Goal: Information Seeking & Learning: Learn about a topic

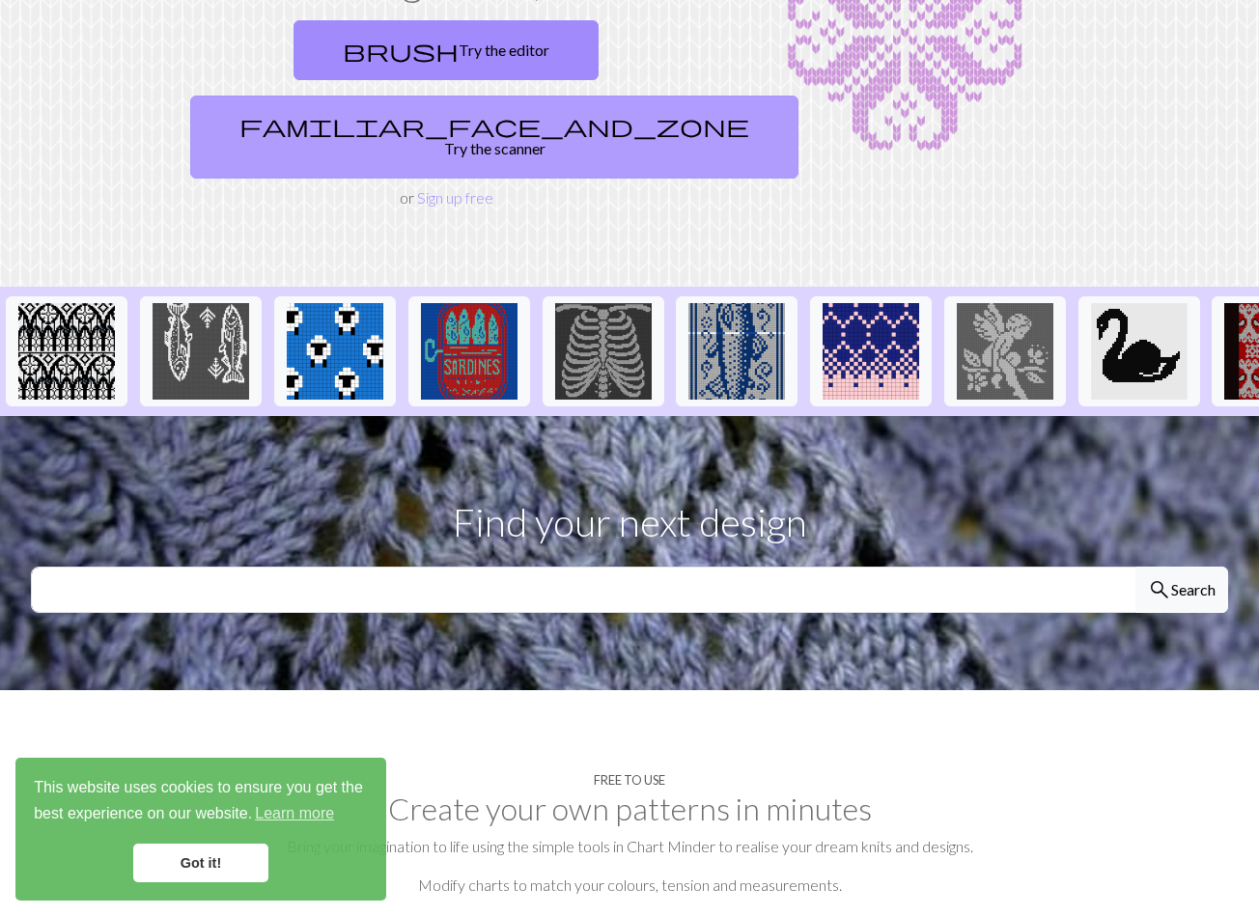
scroll to position [232, 0]
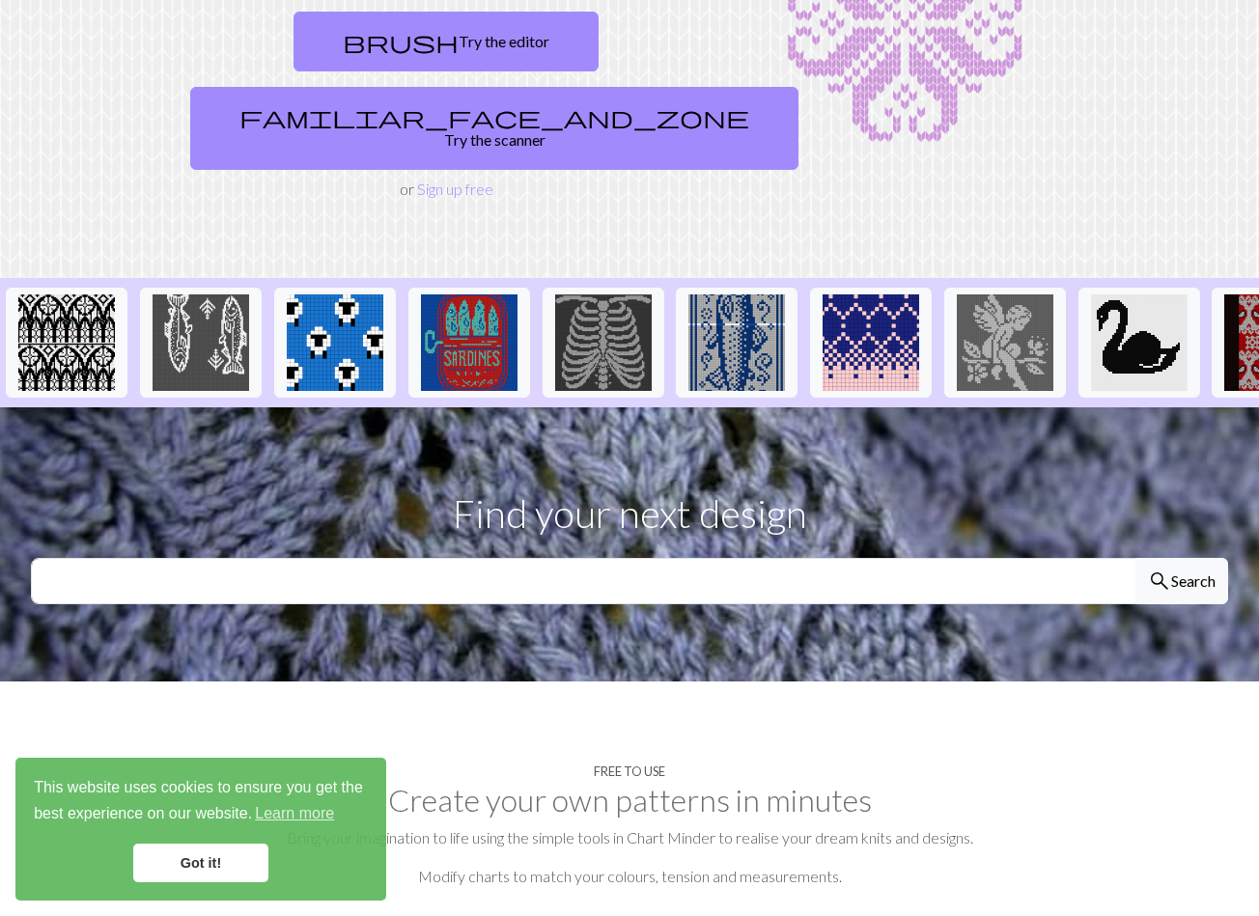
click at [216, 870] on link "Got it!" at bounding box center [200, 863] width 135 height 39
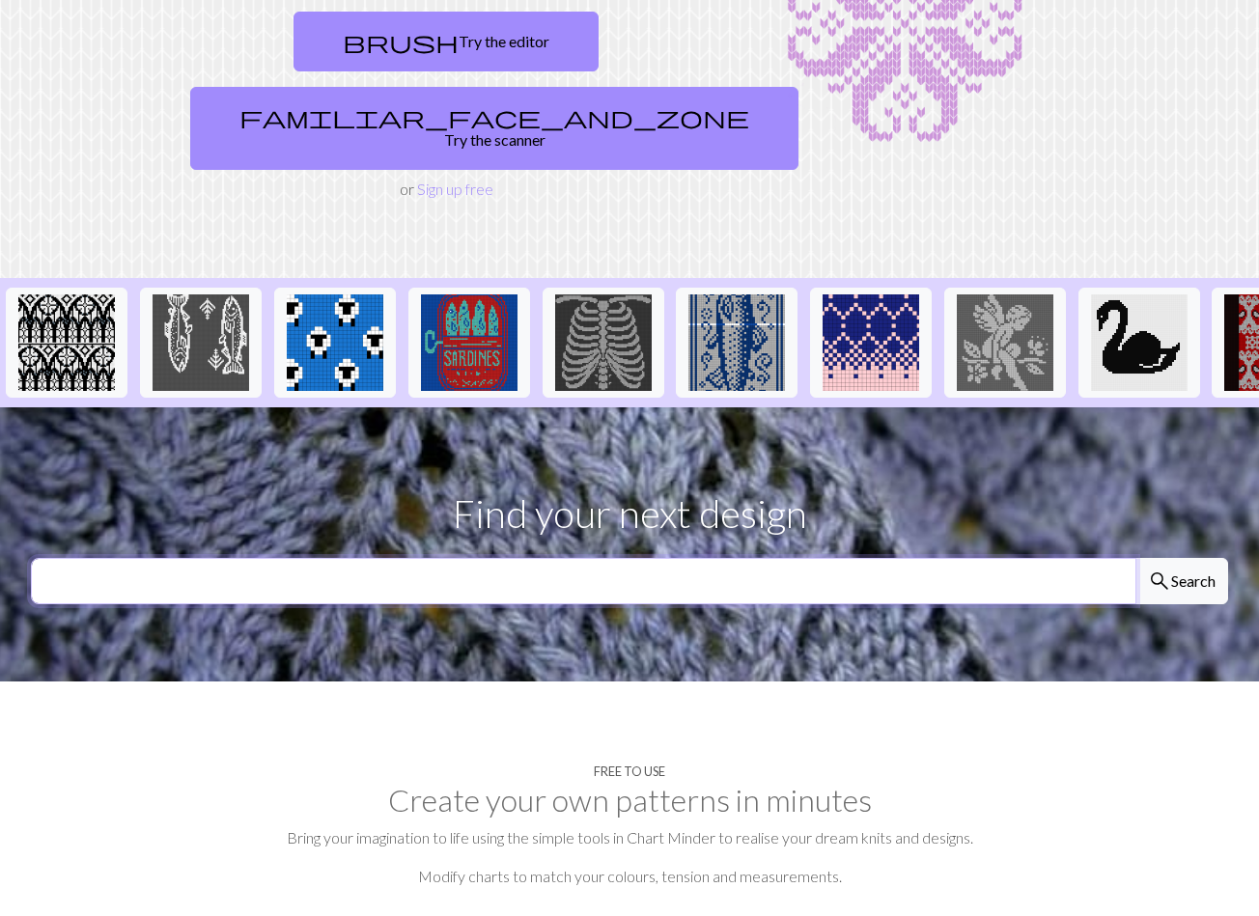
click at [333, 558] on input "text" at bounding box center [583, 581] width 1105 height 46
type input "filet crochet triangle"
click at [1135, 558] on button "search Search" at bounding box center [1181, 581] width 93 height 46
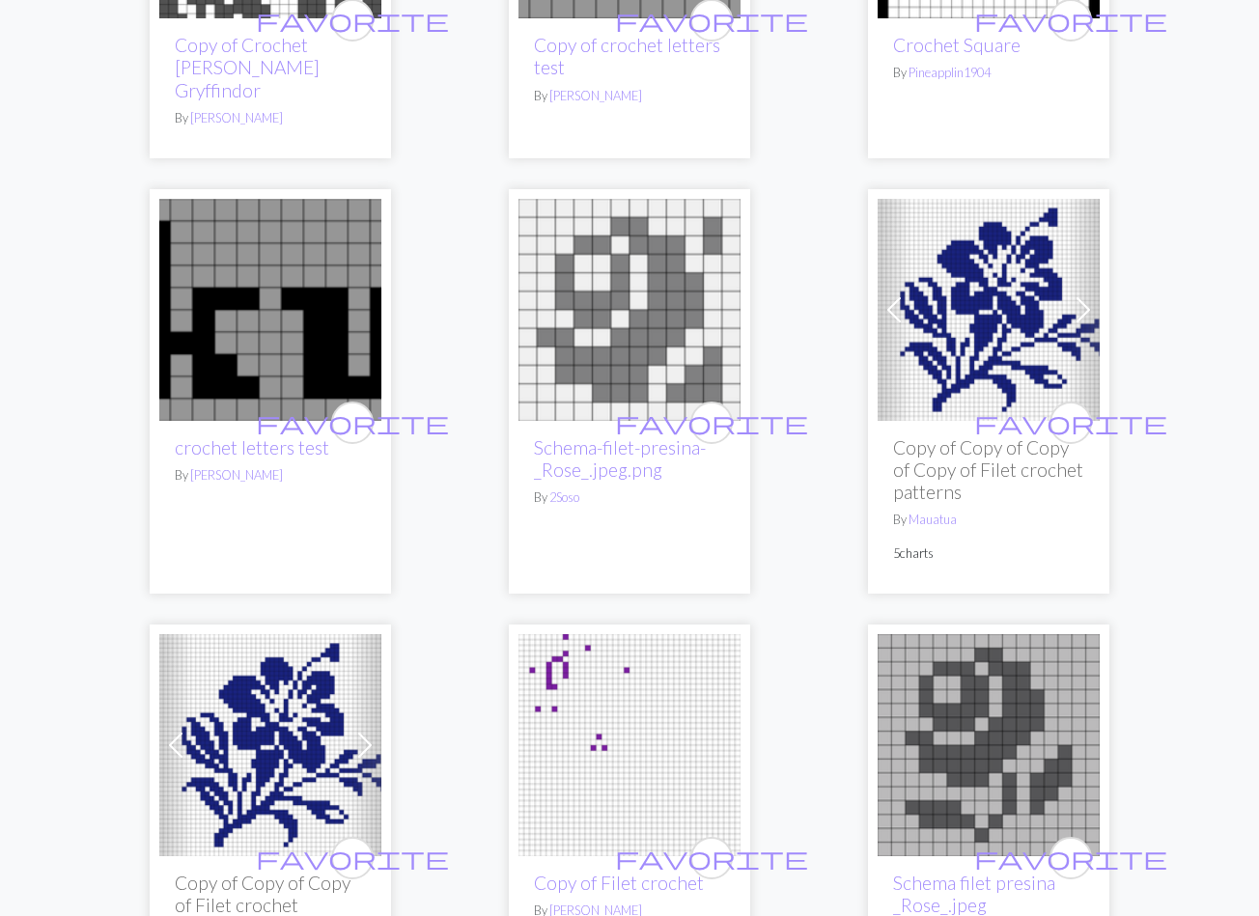
scroll to position [846, 0]
click at [1025, 299] on img at bounding box center [989, 309] width 222 height 222
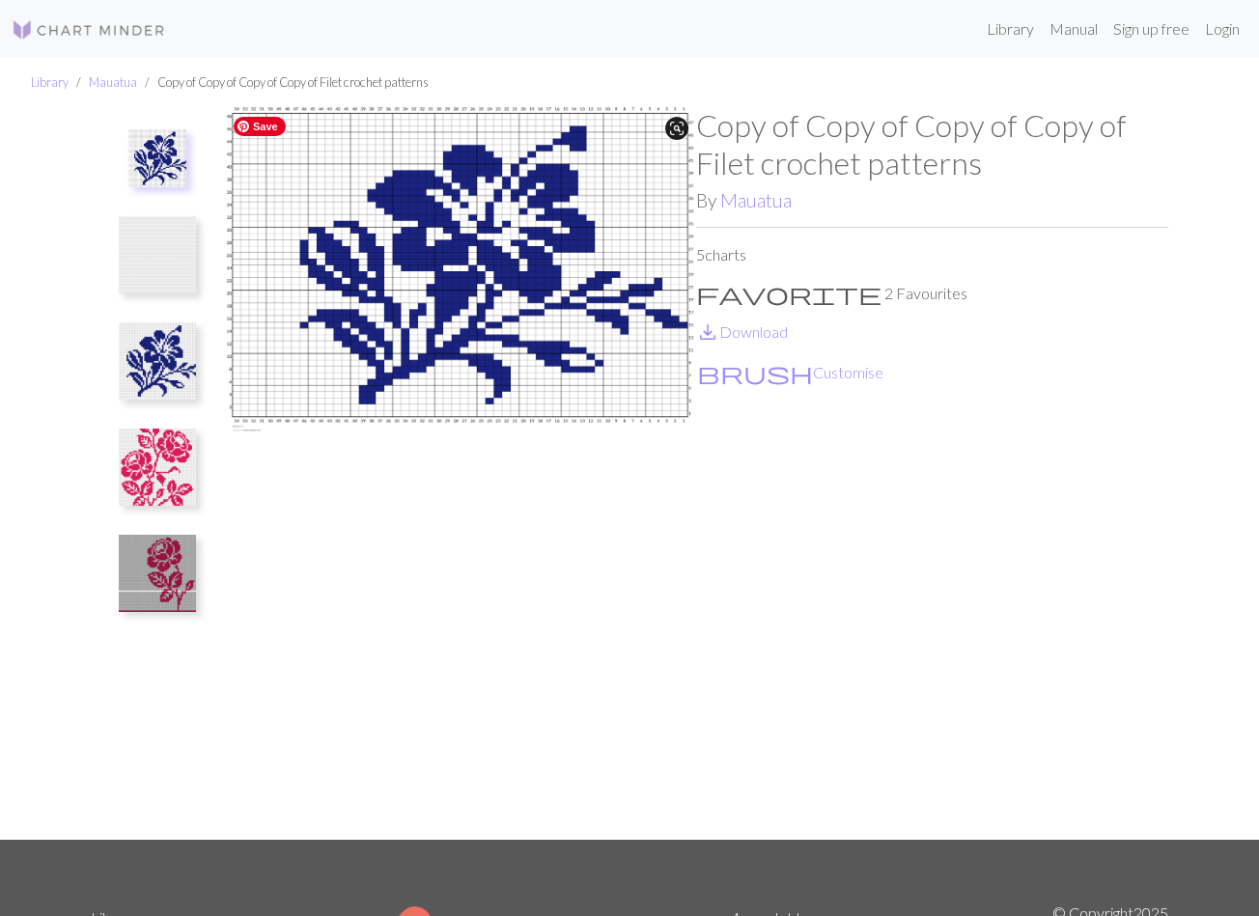
click at [154, 389] on img at bounding box center [157, 360] width 77 height 77
click at [156, 462] on img at bounding box center [157, 467] width 77 height 77
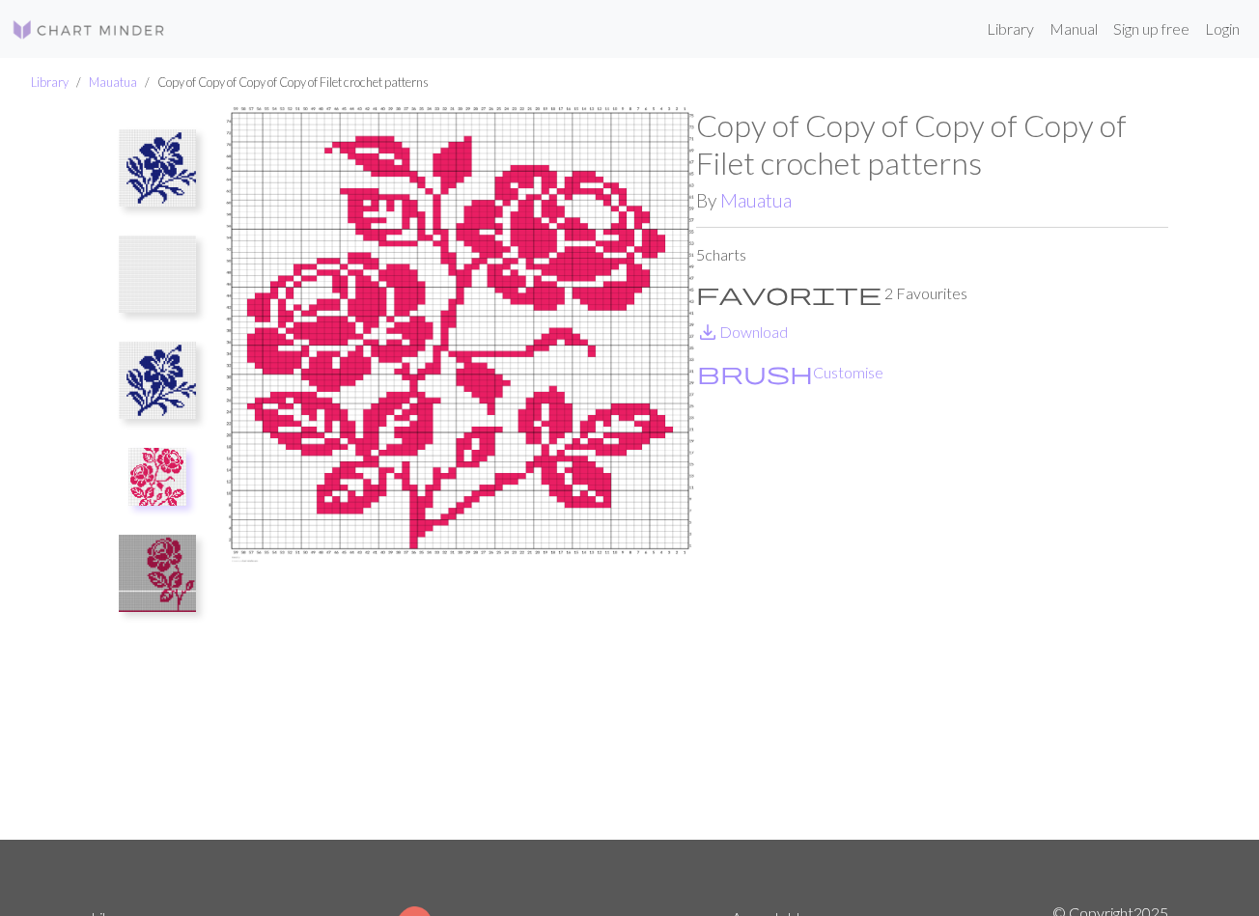
click at [159, 554] on img at bounding box center [157, 573] width 77 height 77
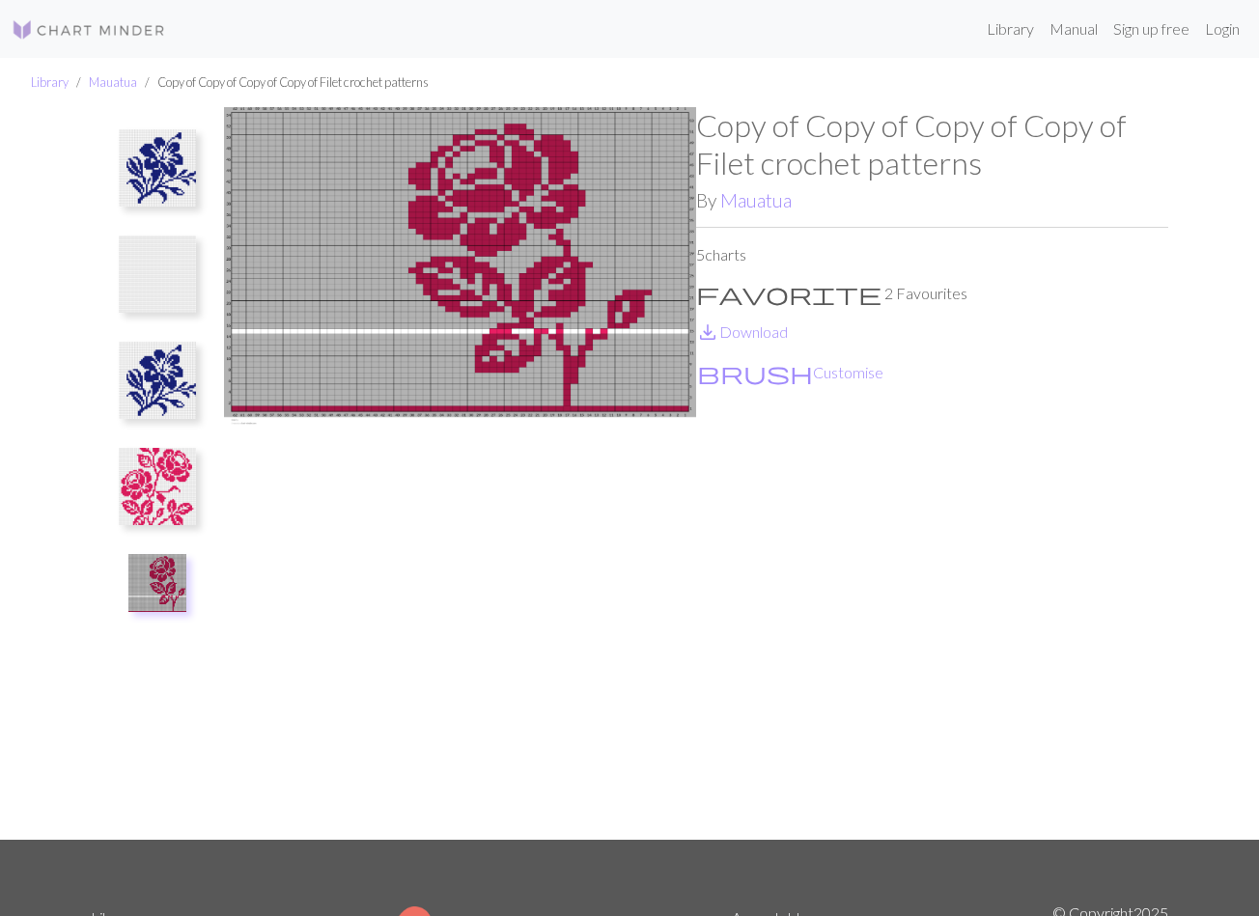
click at [147, 390] on img at bounding box center [157, 380] width 77 height 77
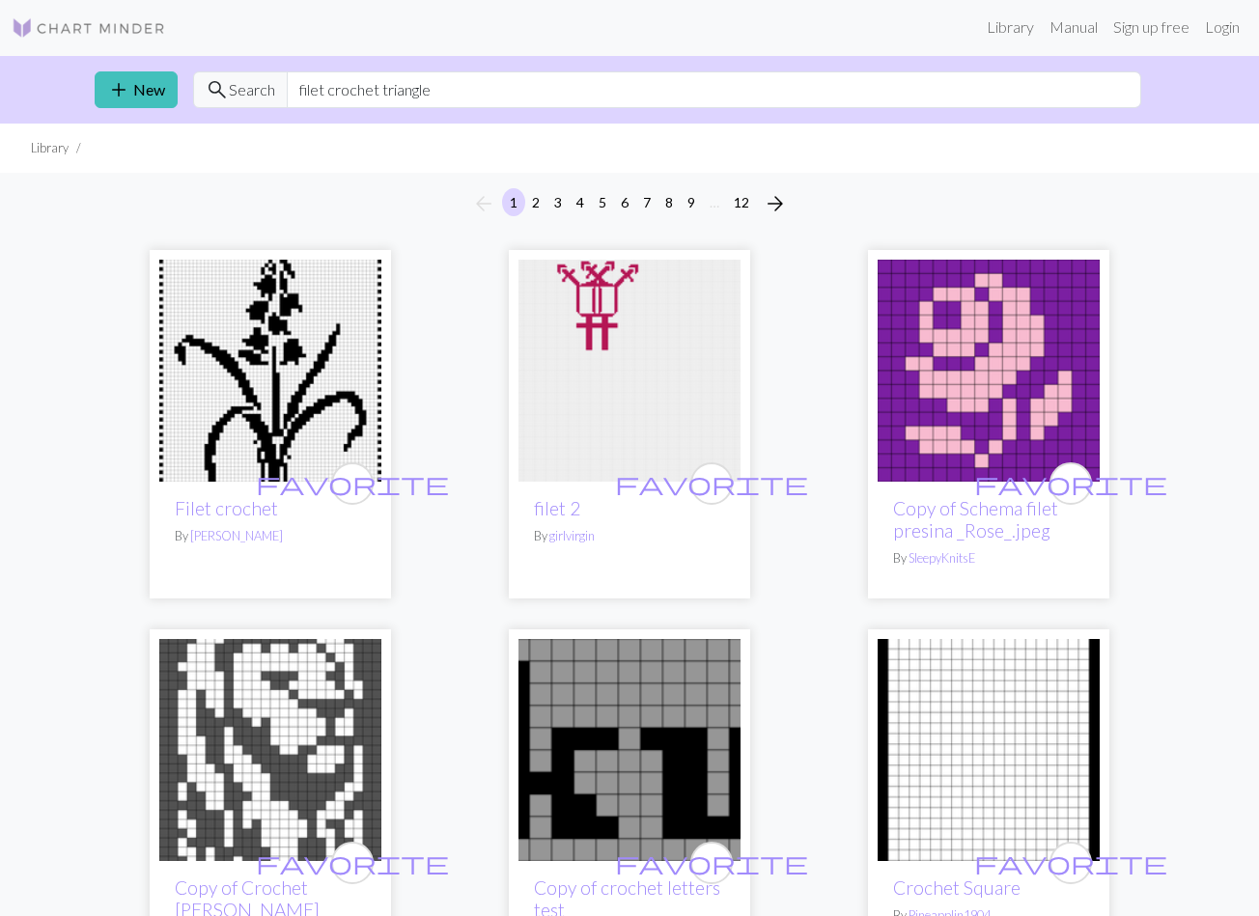
scroll to position [11, 0]
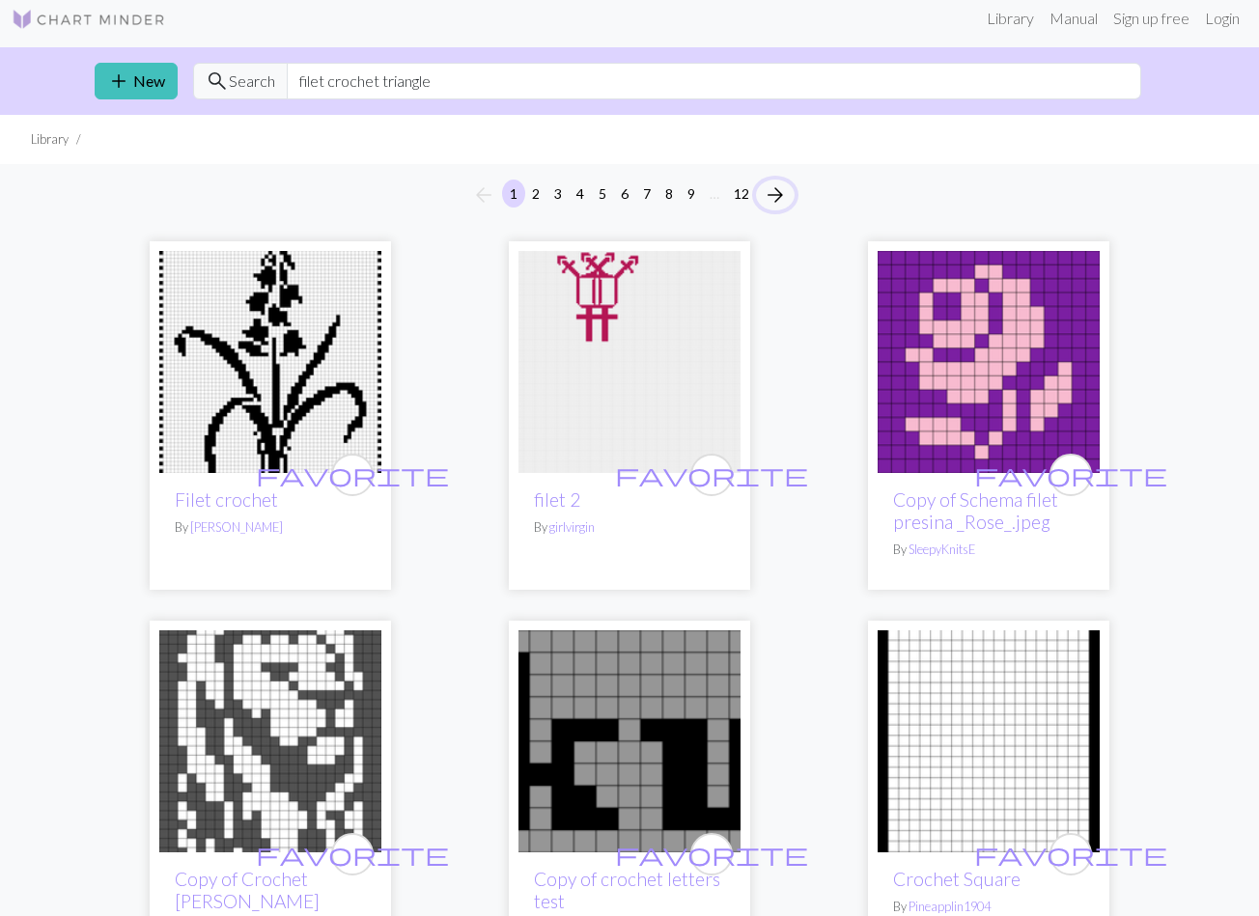
click at [774, 198] on span "arrow_forward" at bounding box center [775, 194] width 23 height 27
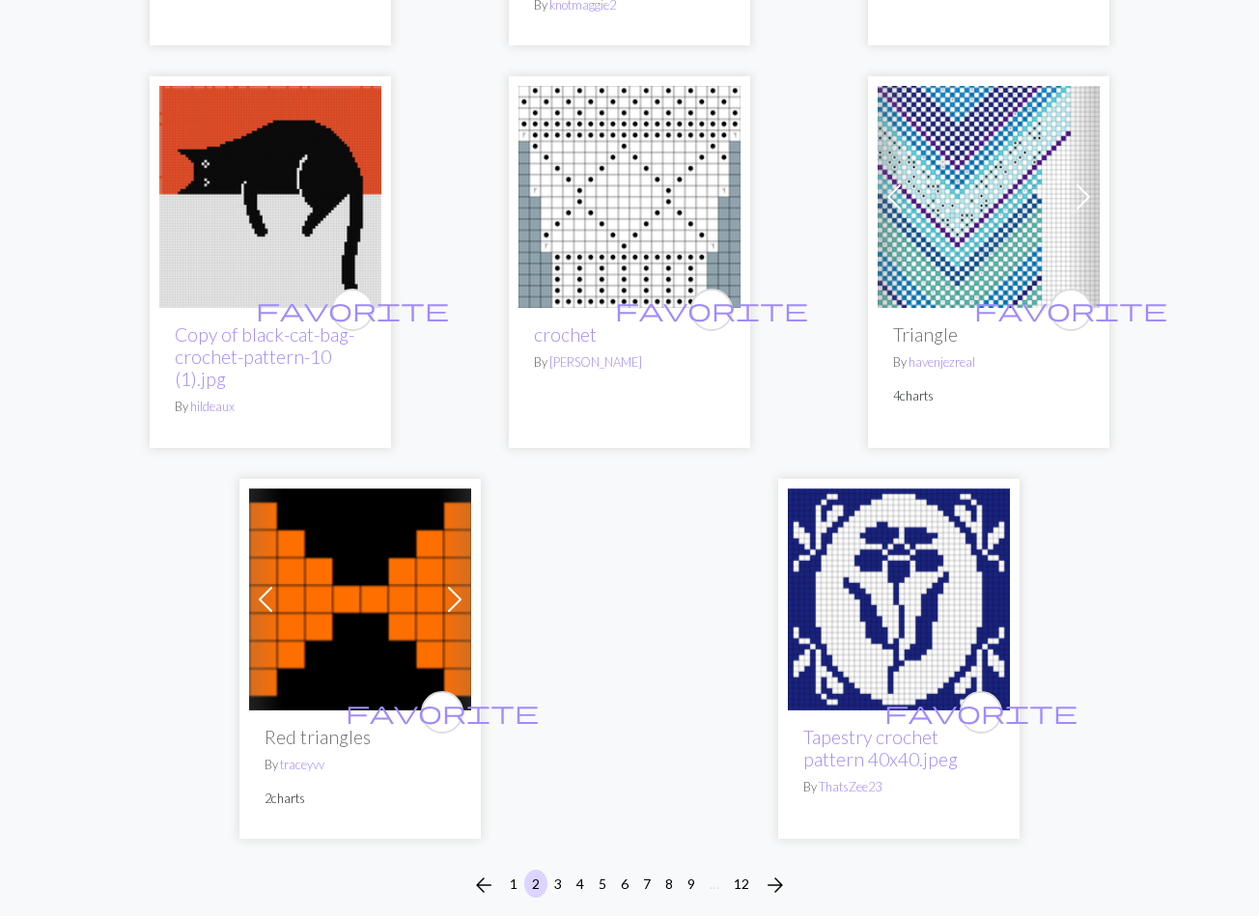
scroll to position [6430, 0]
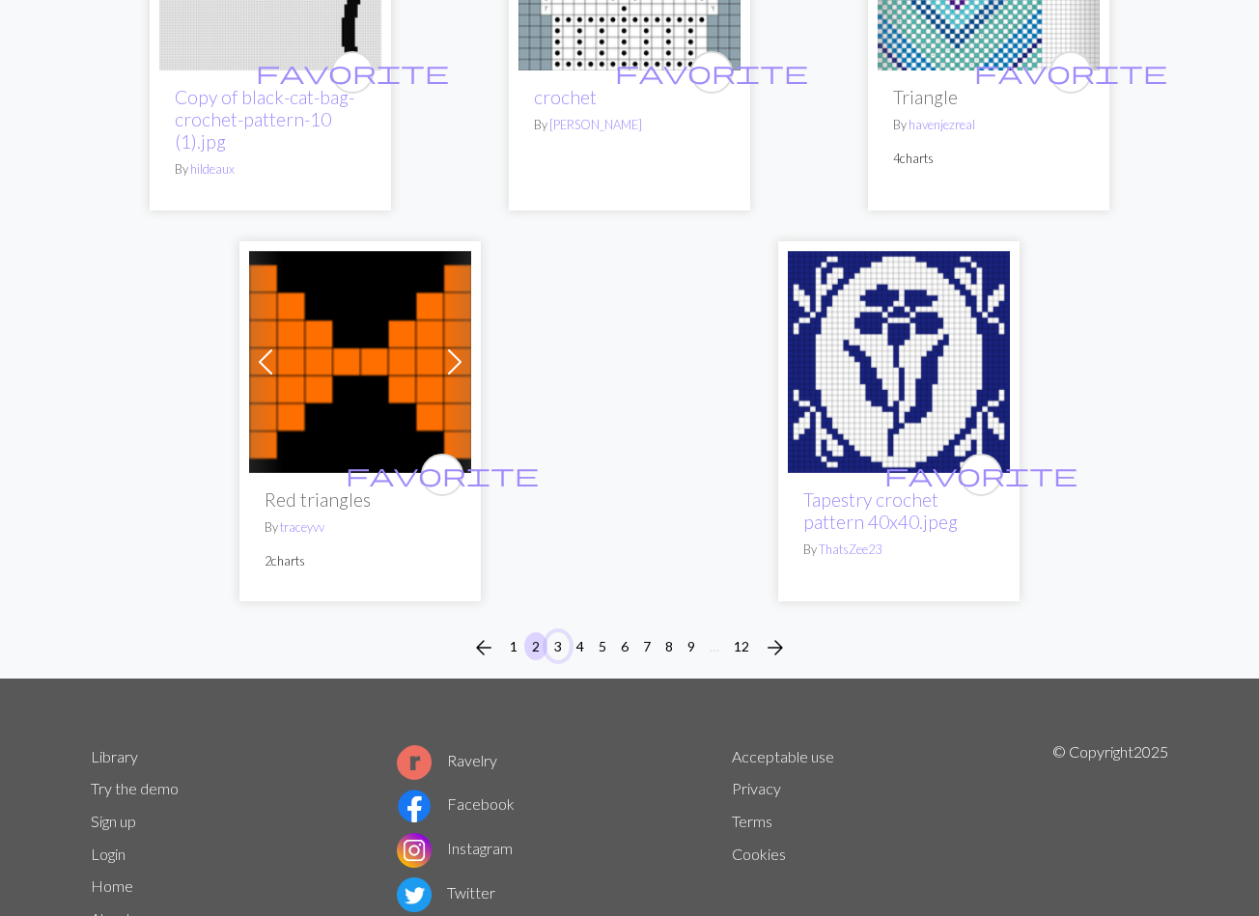
click at [555, 632] on button "3" at bounding box center [557, 646] width 23 height 28
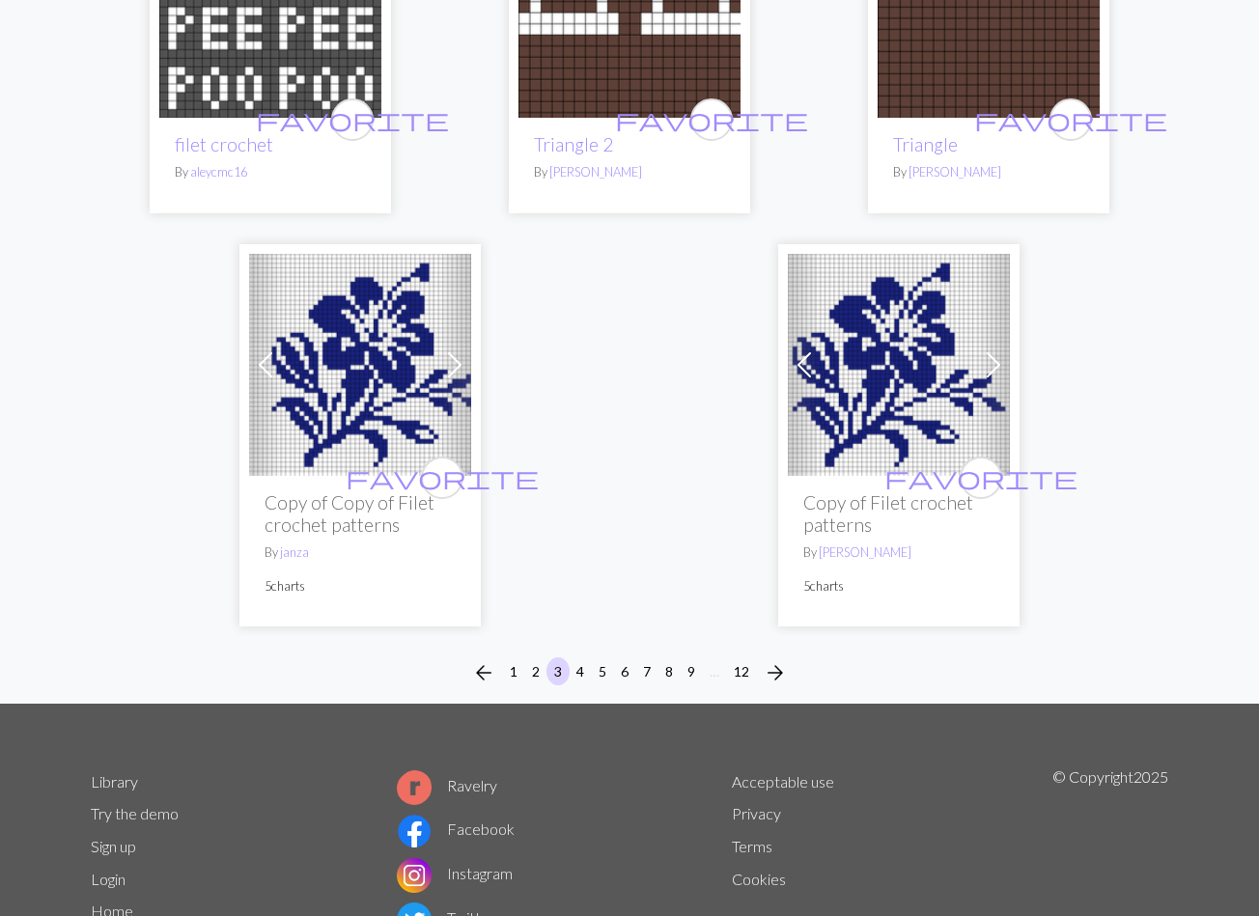
scroll to position [6412, 0]
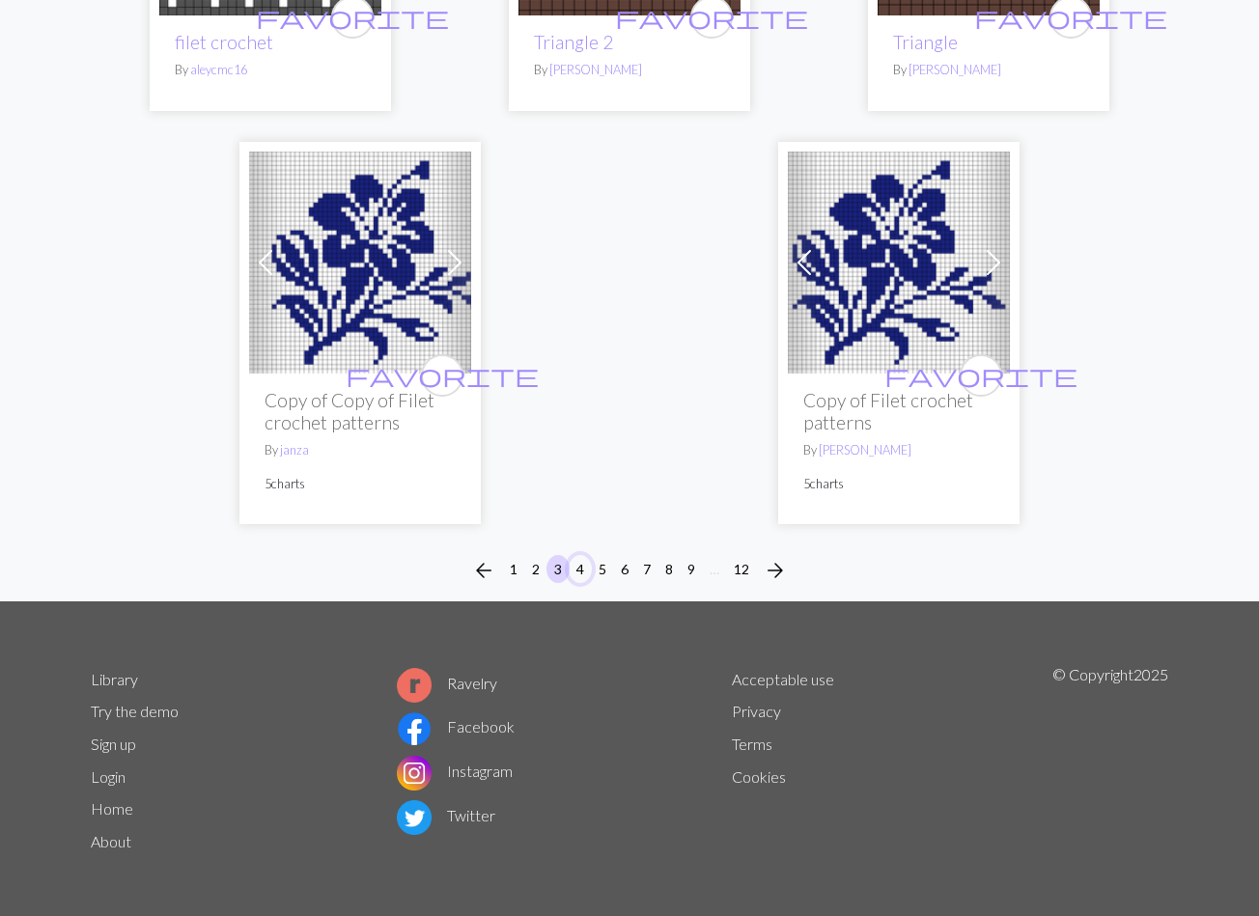
click at [583, 569] on button "4" at bounding box center [580, 569] width 23 height 28
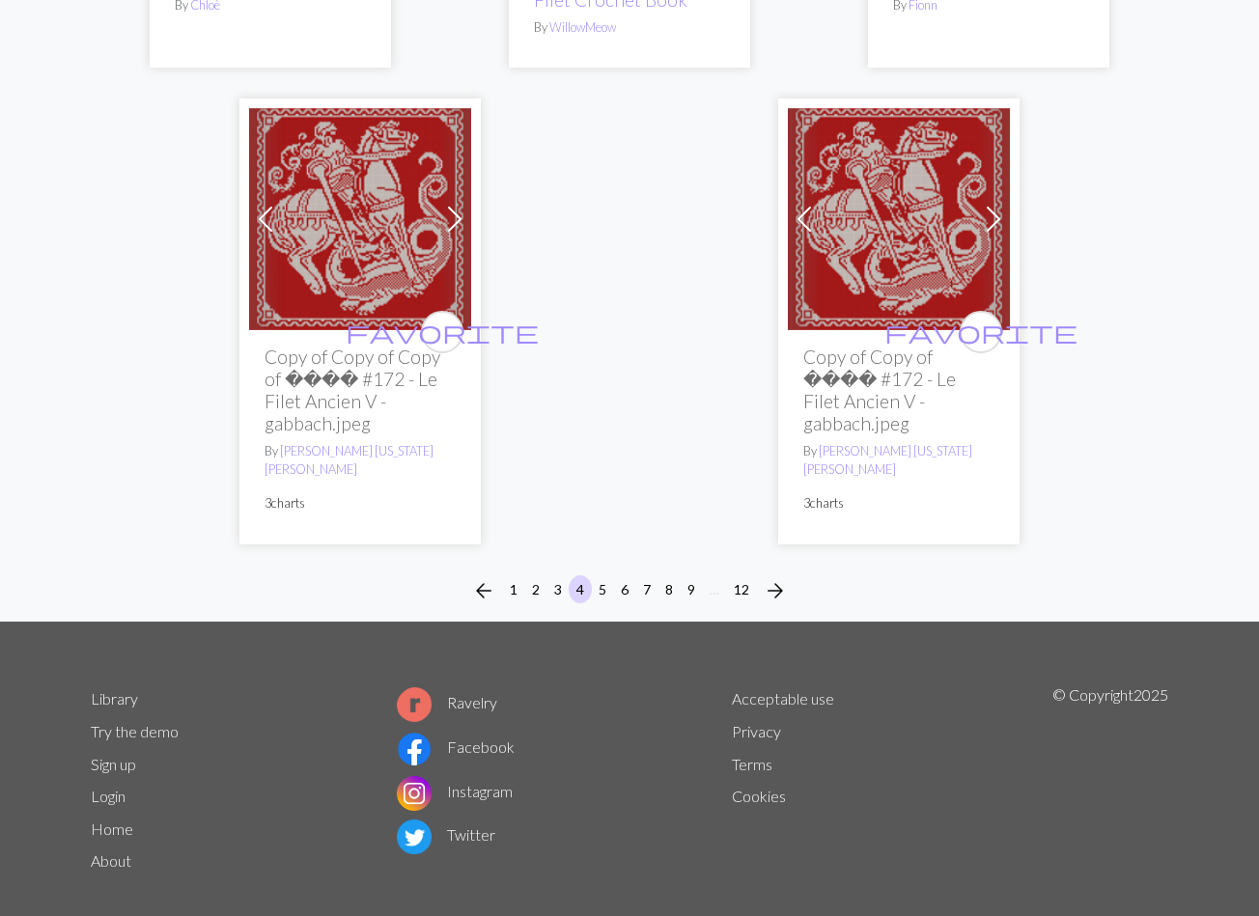
scroll to position [6661, 0]
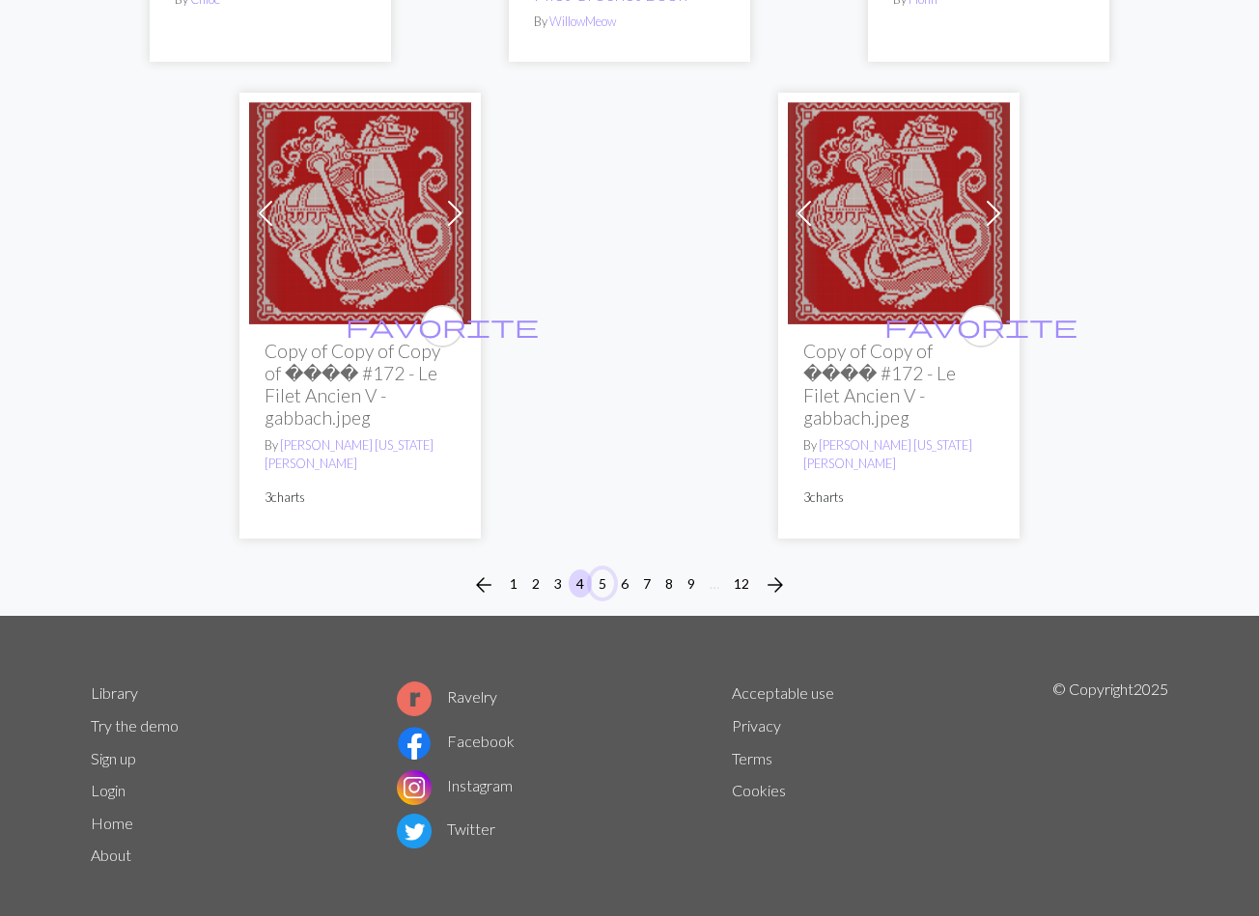
click at [600, 570] on button "5" at bounding box center [602, 584] width 23 height 28
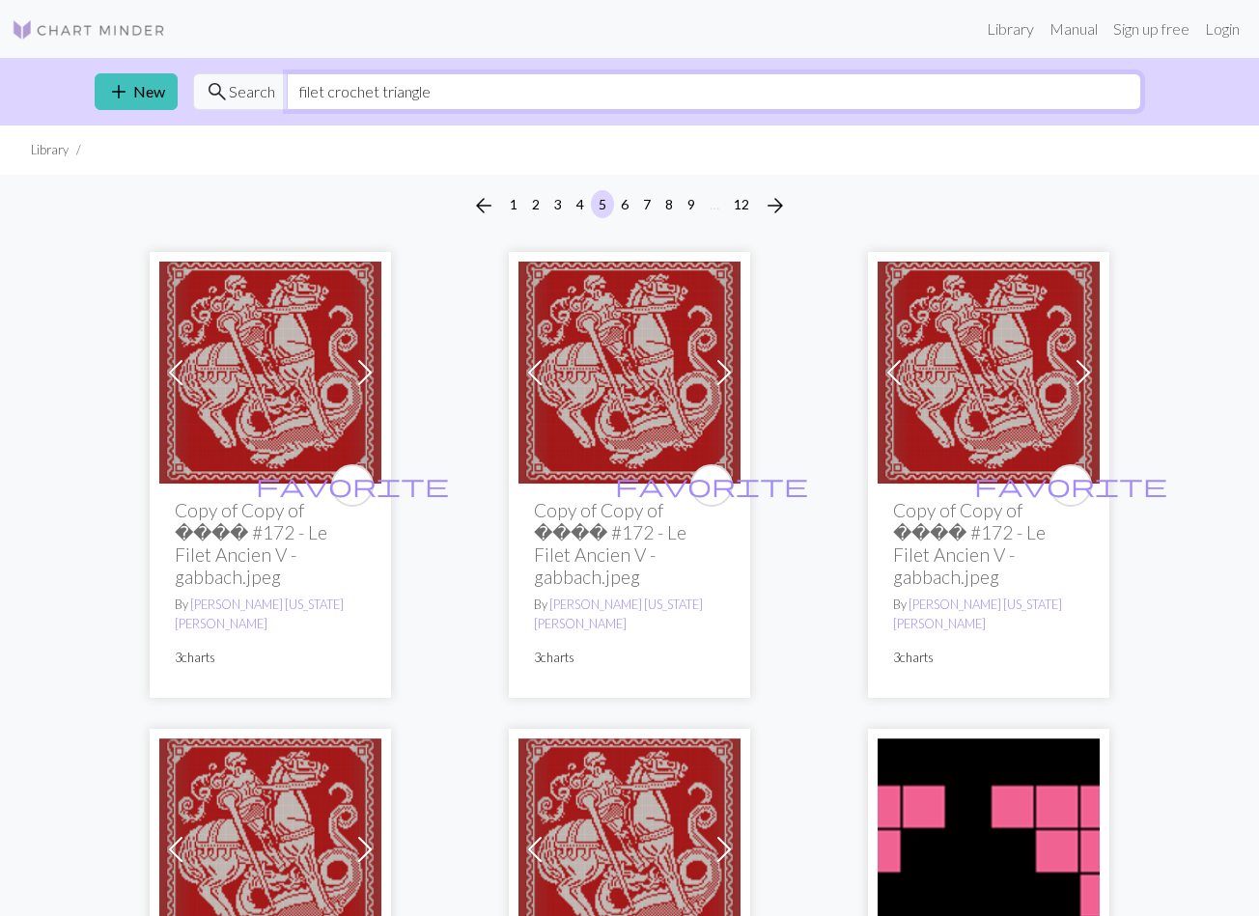
drag, startPoint x: 417, startPoint y: 93, endPoint x: 260, endPoint y: 81, distance: 157.8
click at [287, 81] on input "filet crochet triangle" at bounding box center [714, 91] width 854 height 37
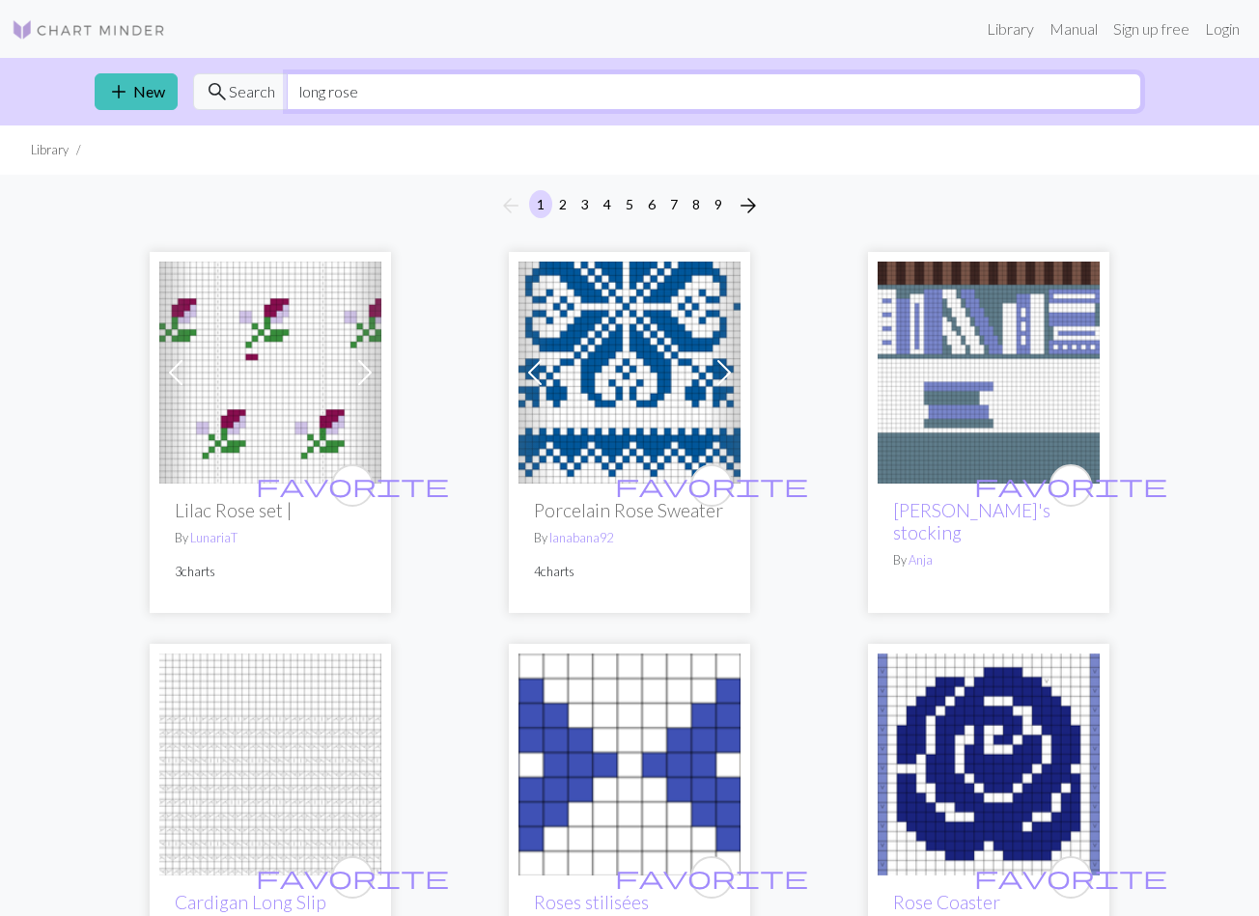
drag, startPoint x: 354, startPoint y: 87, endPoint x: 194, endPoint y: 90, distance: 160.3
click at [287, 90] on input "long rose" at bounding box center [714, 91] width 854 height 37
type input "rose leaf"
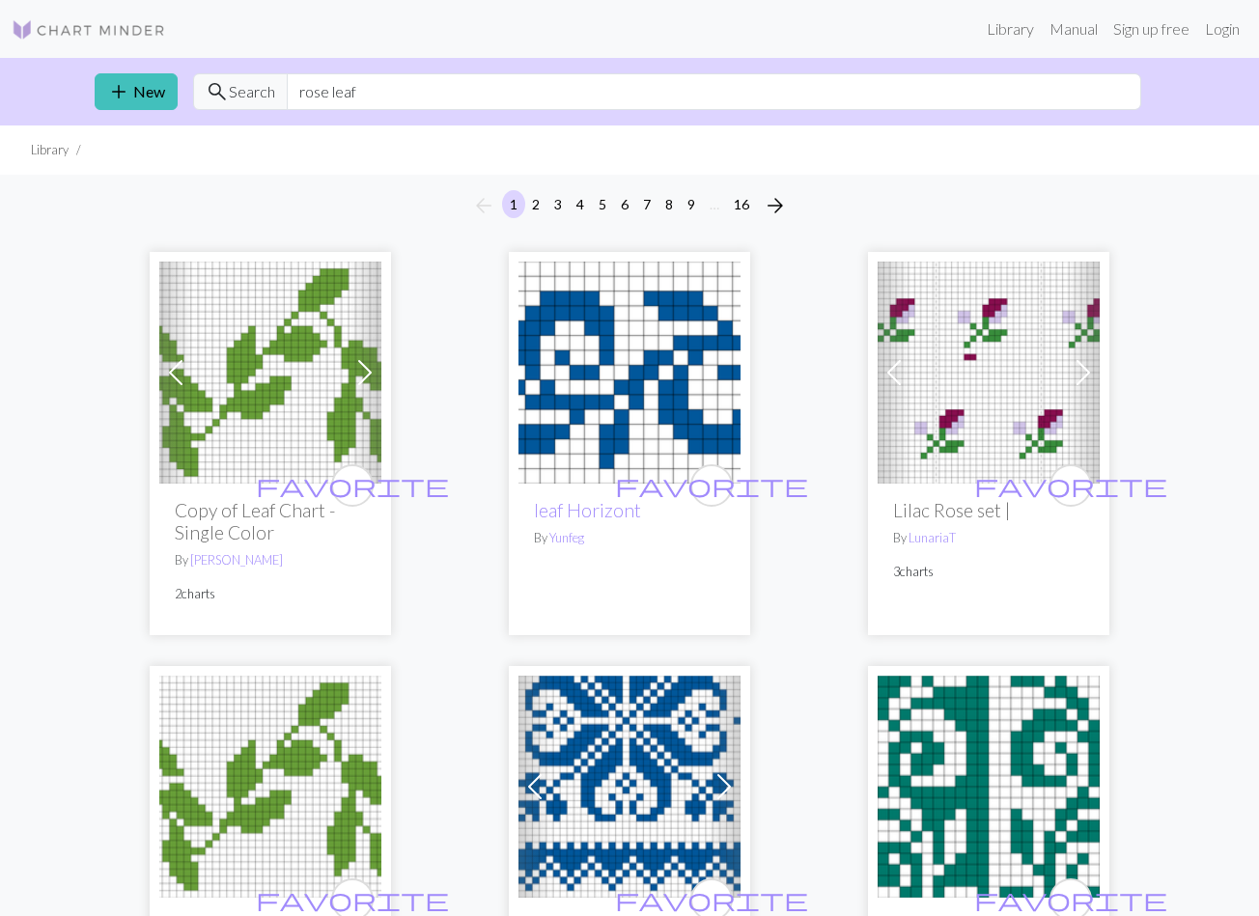
click at [251, 100] on span "Search" at bounding box center [252, 91] width 46 height 23
click at [457, 91] on input "rose leaf" at bounding box center [714, 91] width 854 height 37
click at [453, 89] on input "rose leaf" at bounding box center [714, 91] width 854 height 37
drag, startPoint x: 172, startPoint y: 42, endPoint x: 142, endPoint y: 36, distance: 30.5
click at [172, 42] on div "Library Manual Sign up free Login" at bounding box center [629, 29] width 1259 height 39
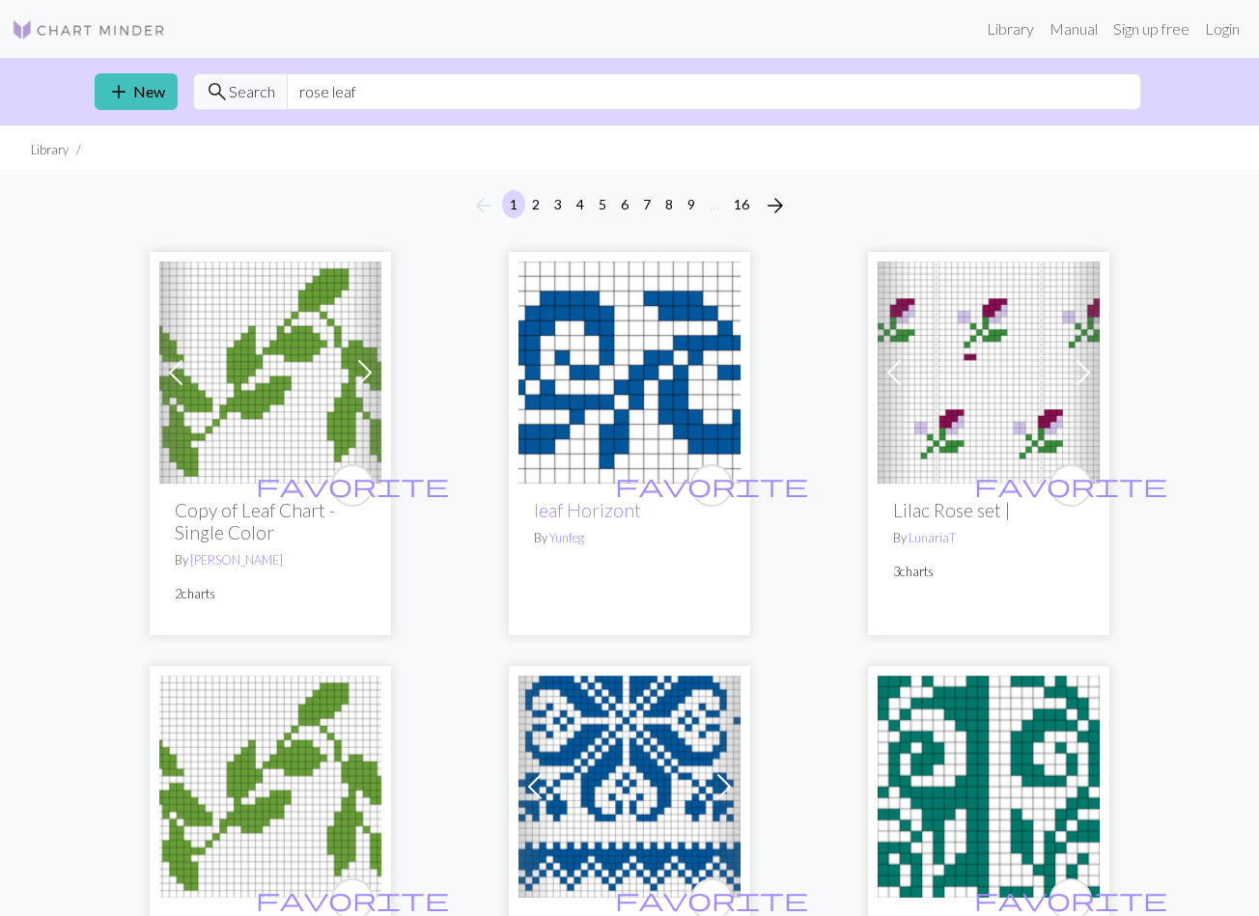
click at [142, 36] on img at bounding box center [89, 29] width 154 height 23
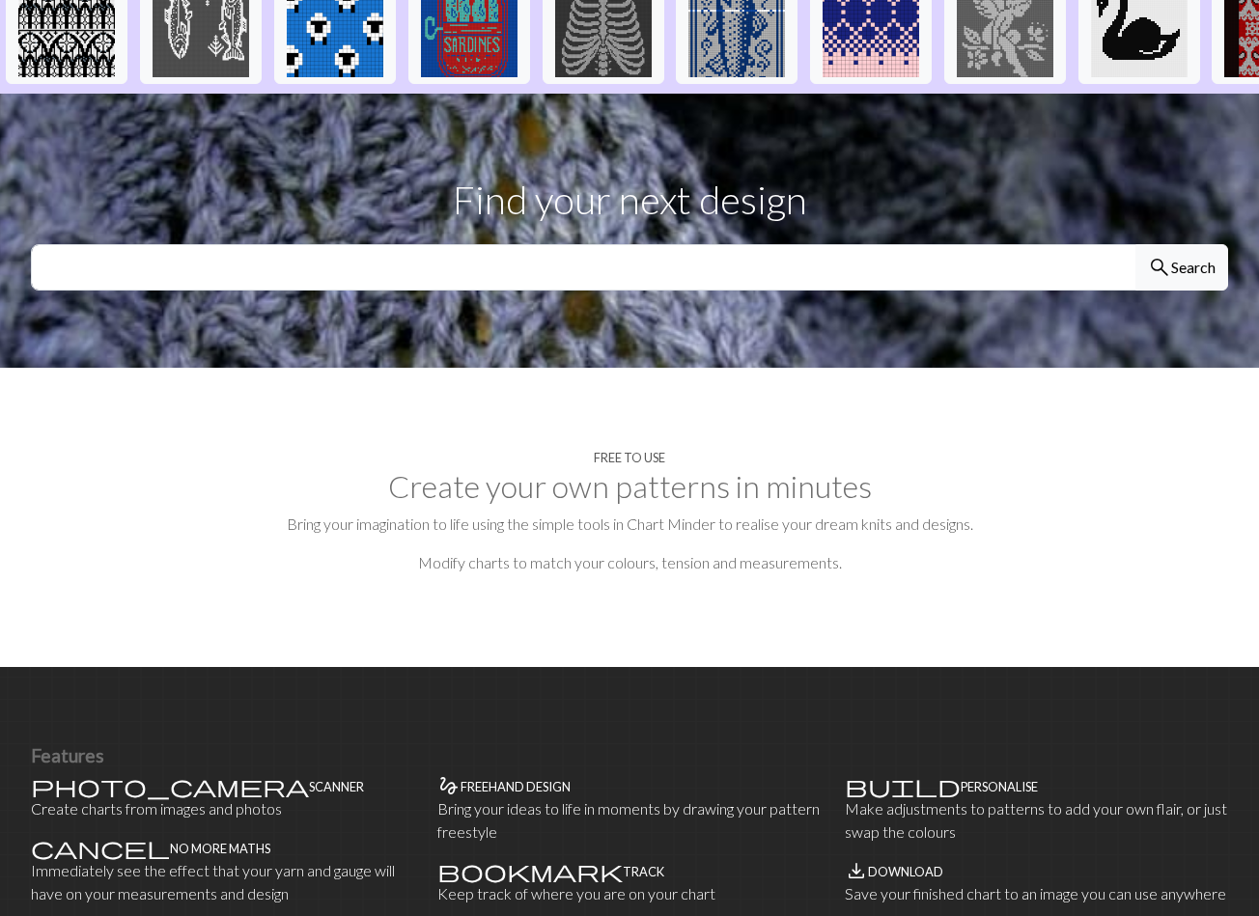
scroll to position [452, 0]
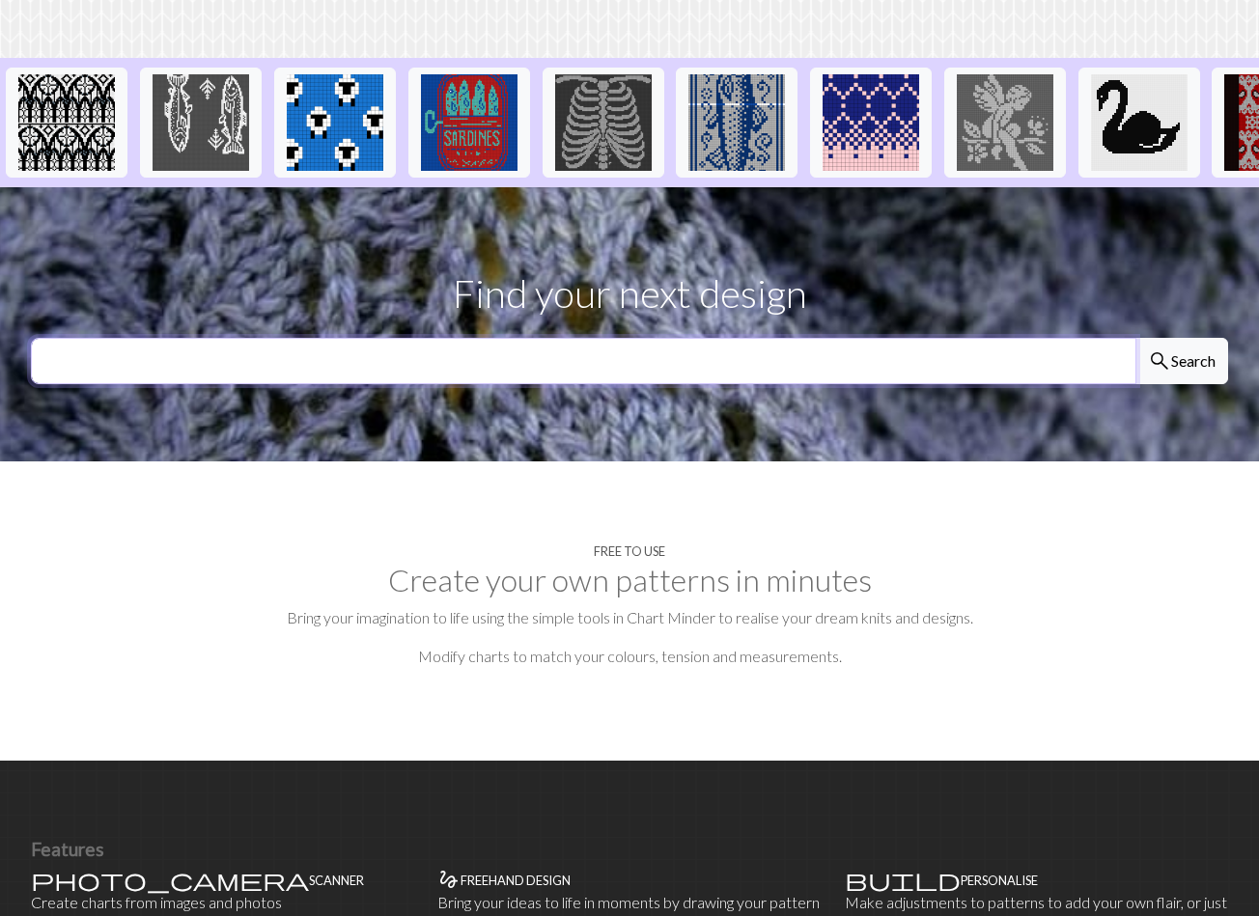
click at [482, 338] on input "text" at bounding box center [583, 361] width 1105 height 46
type input "rose"
click at [1135, 338] on button "search Search" at bounding box center [1181, 361] width 93 height 46
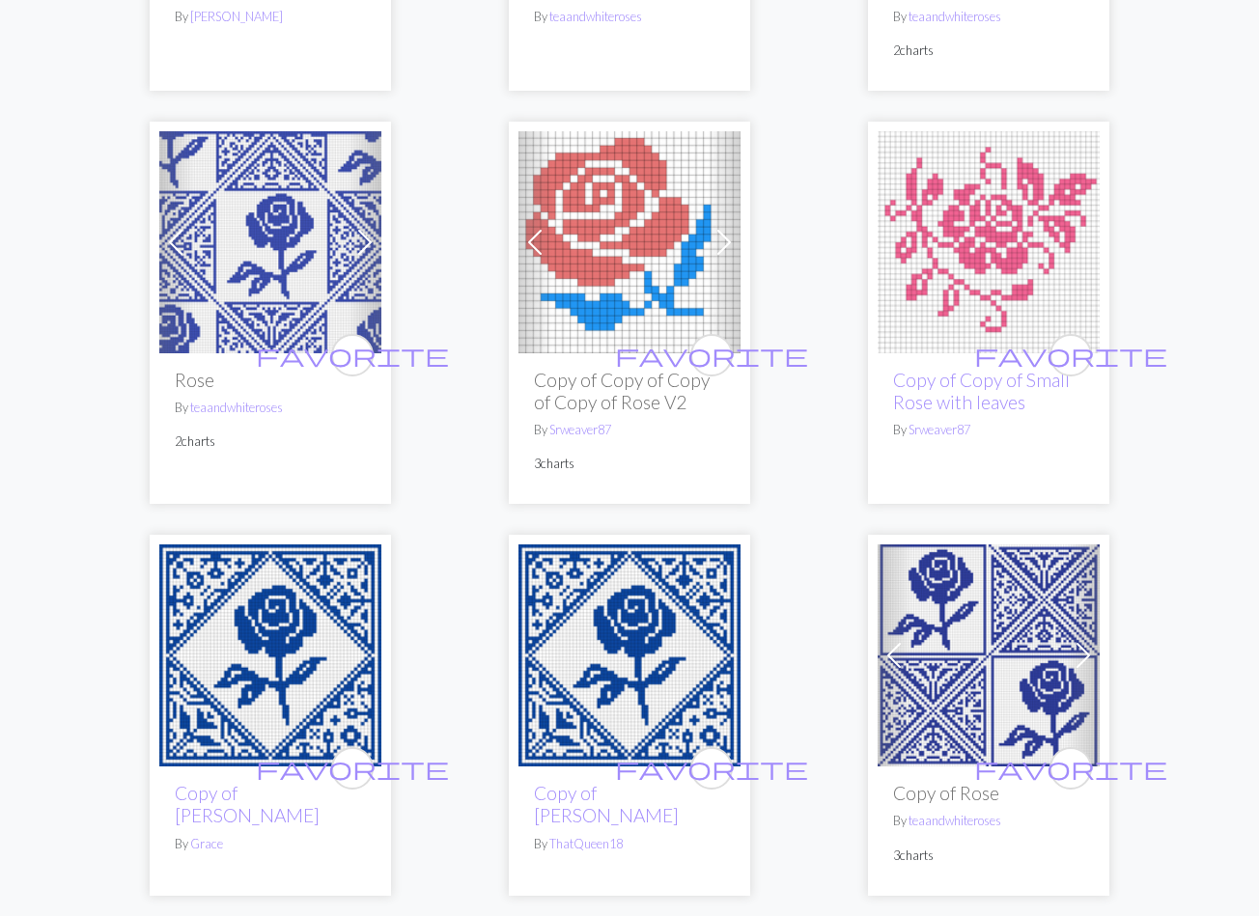
scroll to position [929, 0]
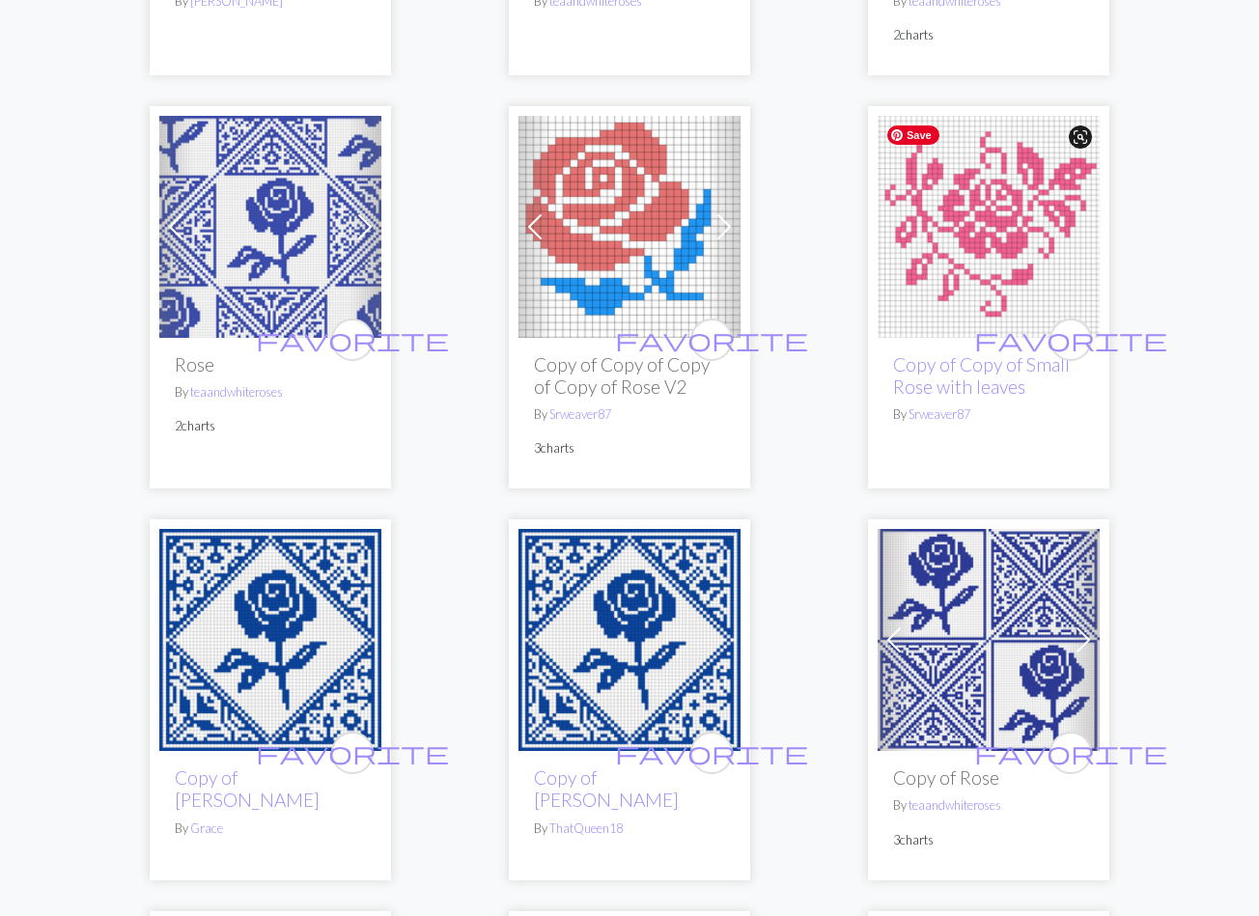
click at [1042, 254] on img at bounding box center [989, 227] width 222 height 222
